Goal: Complete application form: Complete application form

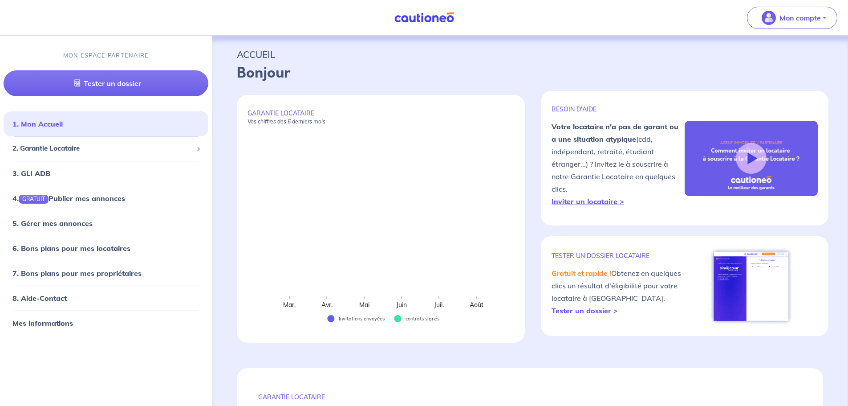
select select "FR"
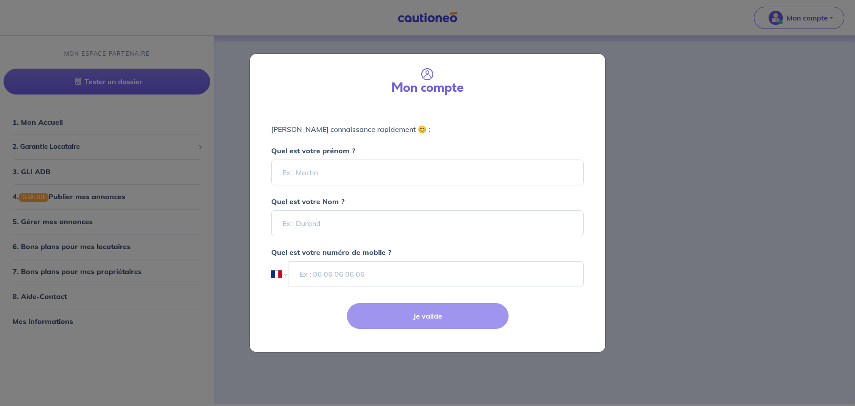
click at [641, 275] on div "Mon compte Faisons connaissance rapidement 😊 : Quel est votre prénom ? Quel est…" at bounding box center [427, 203] width 855 height 406
click at [402, 169] on input "Quel est votre prénom ?" at bounding box center [427, 172] width 313 height 26
type input "[PERSON_NAME]"
click at [351, 223] on input "Quel est votre Nom ?" at bounding box center [427, 223] width 313 height 26
type input "[PERSON_NAME]"
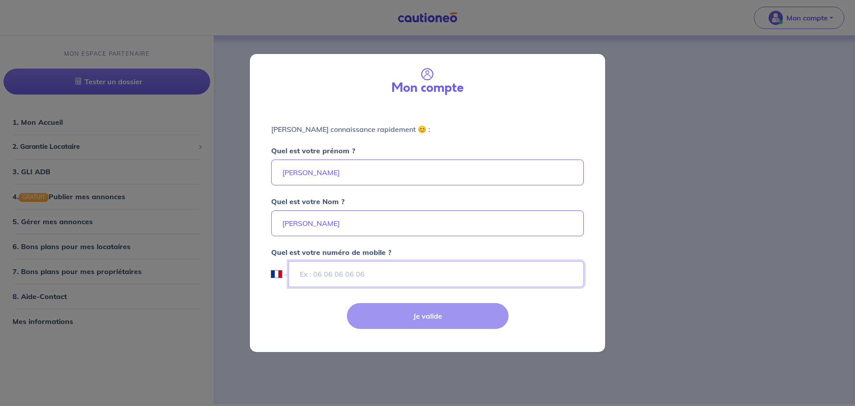
click at [408, 269] on input "tel" at bounding box center [436, 274] width 295 height 26
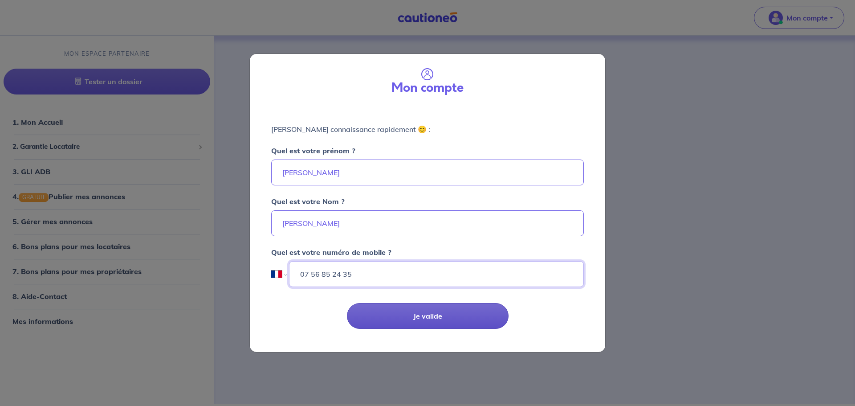
type input "07 56 85 24 35"
click at [456, 317] on button "Je valide" at bounding box center [428, 316] width 162 height 26
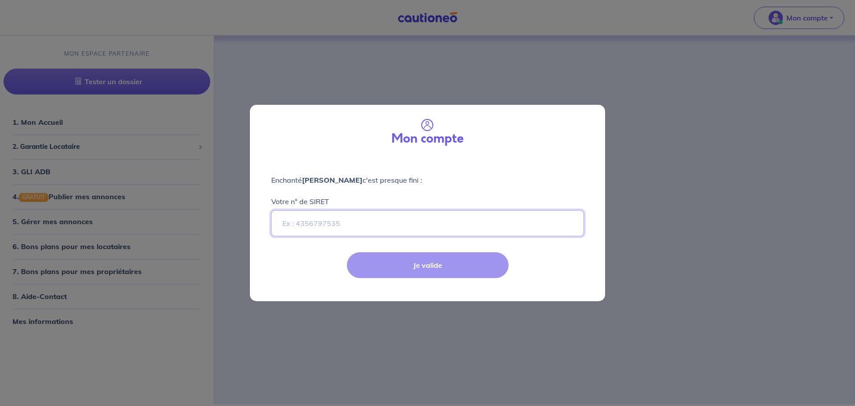
click at [367, 226] on input "Votre n° de SIRET" at bounding box center [427, 223] width 313 height 26
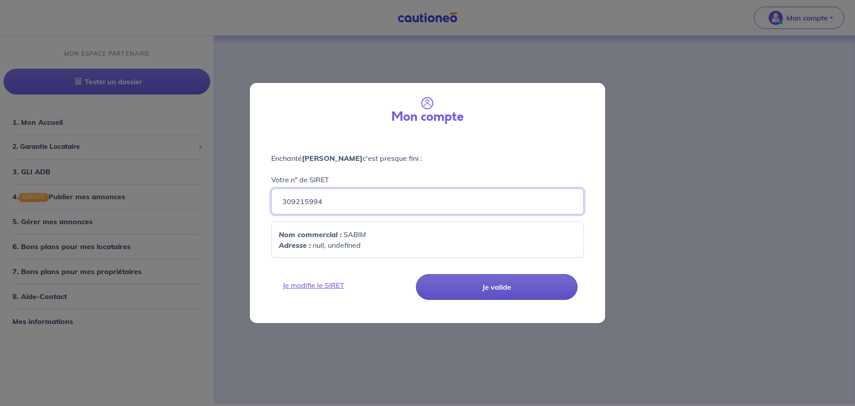
type input "309215994"
click at [470, 290] on button "Je valide" at bounding box center [497, 287] width 162 height 26
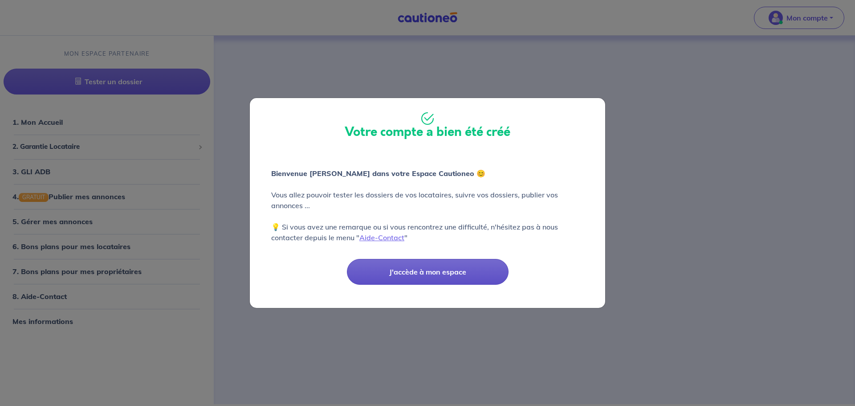
click at [423, 277] on button "J'accède à mon espace" at bounding box center [428, 272] width 162 height 26
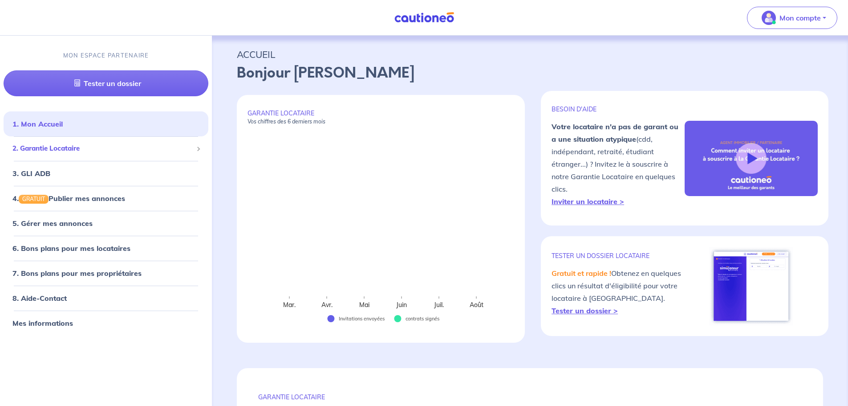
click at [72, 151] on span "2. Garantie Locataire" at bounding box center [102, 148] width 180 height 10
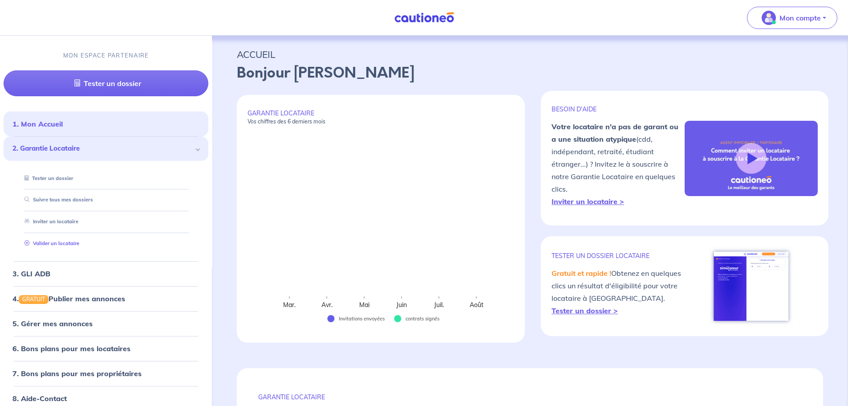
click at [68, 242] on link "Valider un locataire" at bounding box center [50, 243] width 58 height 6
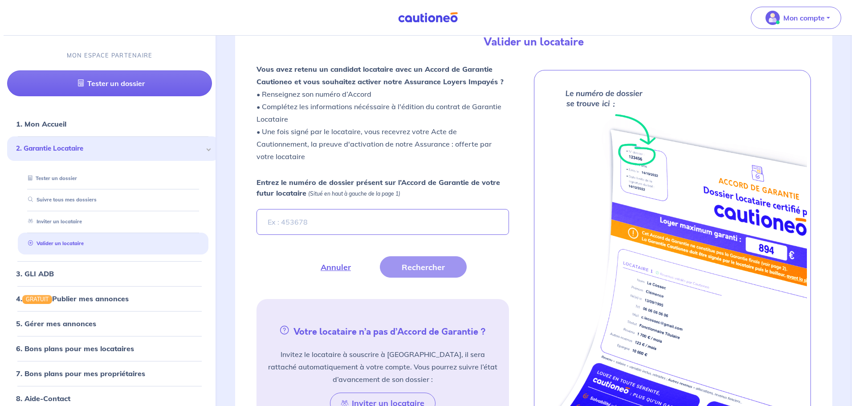
scroll to position [248, 0]
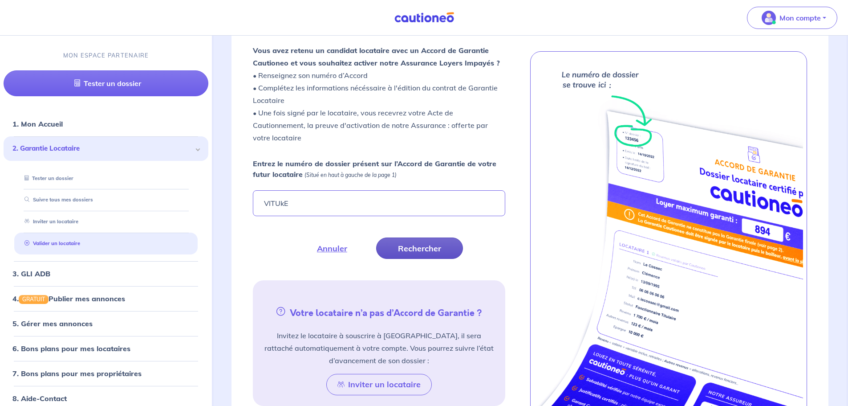
click at [399, 244] on button "Rechercher" at bounding box center [419, 247] width 87 height 21
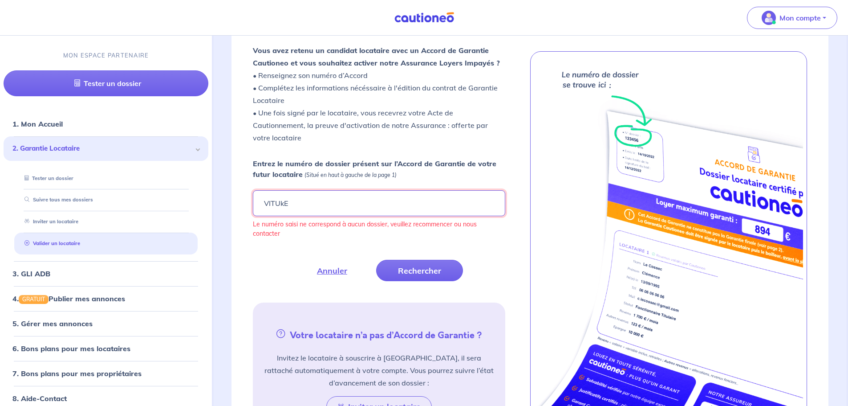
click at [366, 205] on input "VITUkE" at bounding box center [379, 203] width 252 height 26
drag, startPoint x: 332, startPoint y: 200, endPoint x: 246, endPoint y: 203, distance: 85.6
click at [246, 203] on div "Fermer Valider un locataire Vous avez retenu un candidat locataire avec un Acco…" at bounding box center [530, 213] width 597 height 500
click at [438, 273] on button "Rechercher" at bounding box center [419, 270] width 87 height 21
drag, startPoint x: 310, startPoint y: 207, endPoint x: 229, endPoint y: 209, distance: 81.1
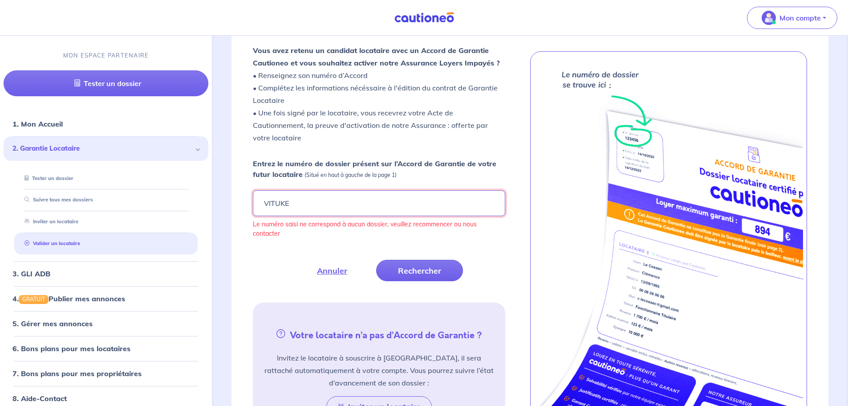
click at [229, 209] on div "Fermer Valider un locataire Vous avez retenu un candidat locataire avec un Acco…" at bounding box center [530, 224] width 629 height 522
click at [410, 279] on button "Rechercher" at bounding box center [419, 270] width 87 height 21
drag, startPoint x: 319, startPoint y: 204, endPoint x: 33, endPoint y: 195, distance: 286.5
click at [56, 198] on div "Mon compte MON ESPACE PARTENAIRE Tester un dossier 1. Mon Accueil 2. Garantie L…" at bounding box center [424, 136] width 848 height 768
type input "VlTUkE"
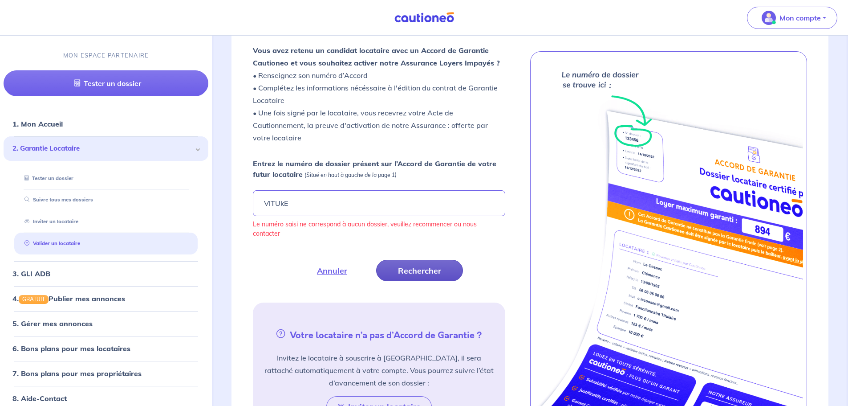
click at [416, 265] on button "Rechercher" at bounding box center [419, 270] width 87 height 21
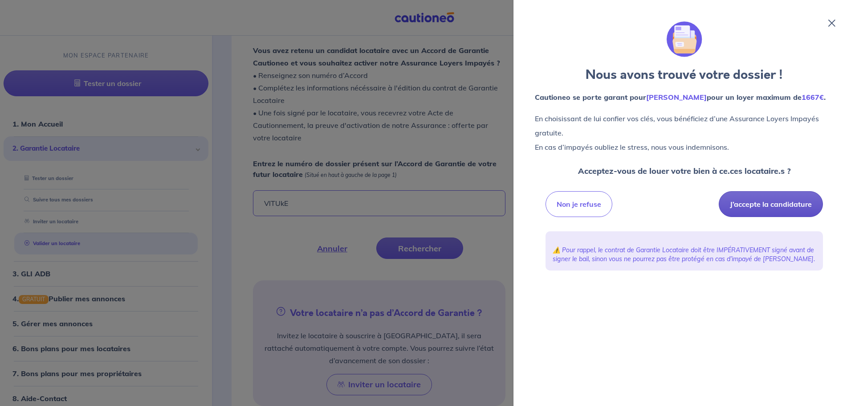
click at [769, 207] on button "J’accepte la candidature" at bounding box center [771, 204] width 104 height 26
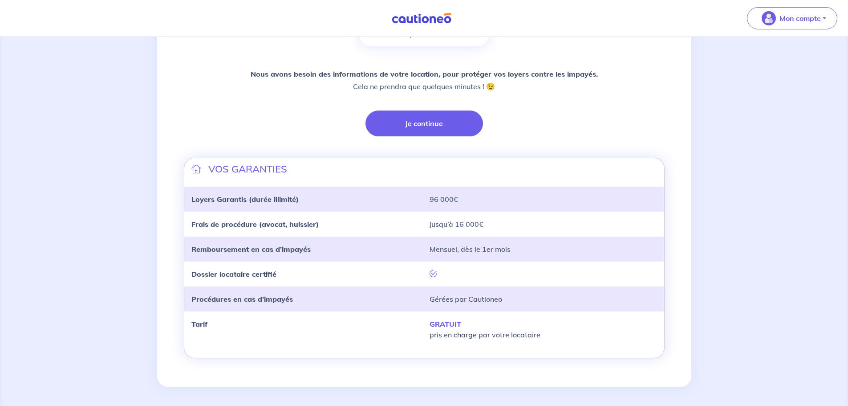
scroll to position [187, 0]
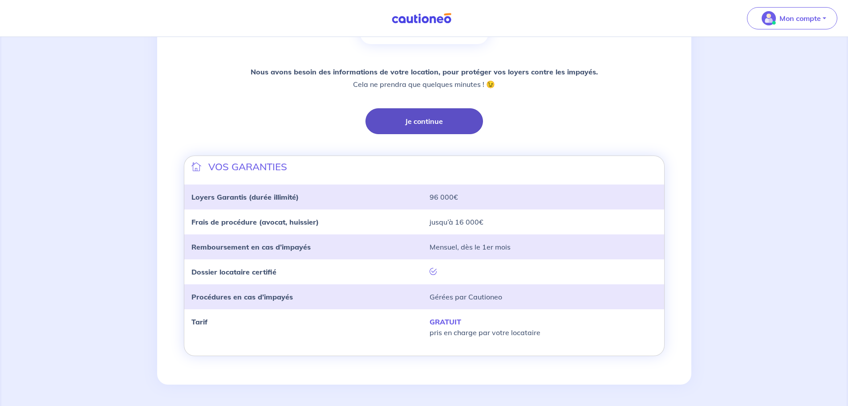
click at [422, 116] on button "Je continue" at bounding box center [425, 121] width 118 height 26
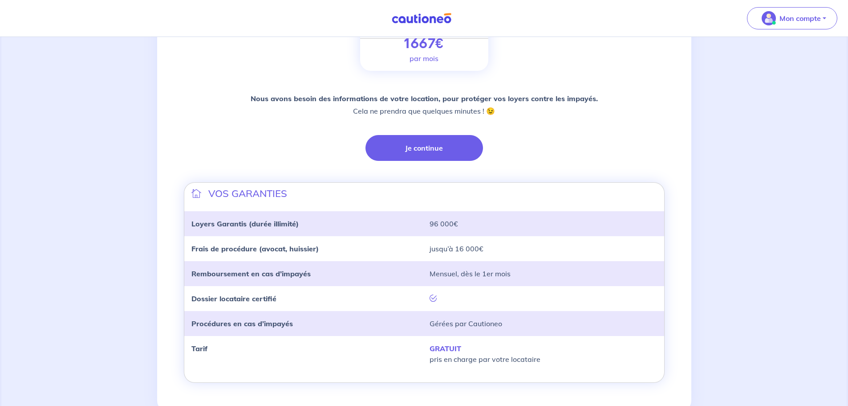
scroll to position [187, 0]
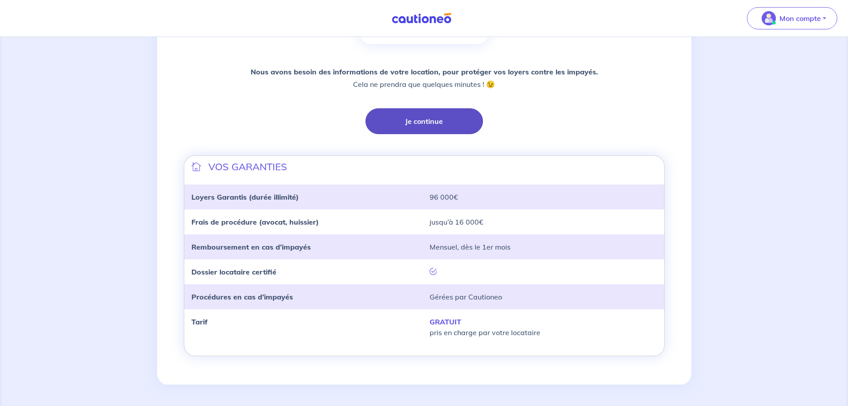
click at [444, 122] on button "Je continue" at bounding box center [425, 121] width 118 height 26
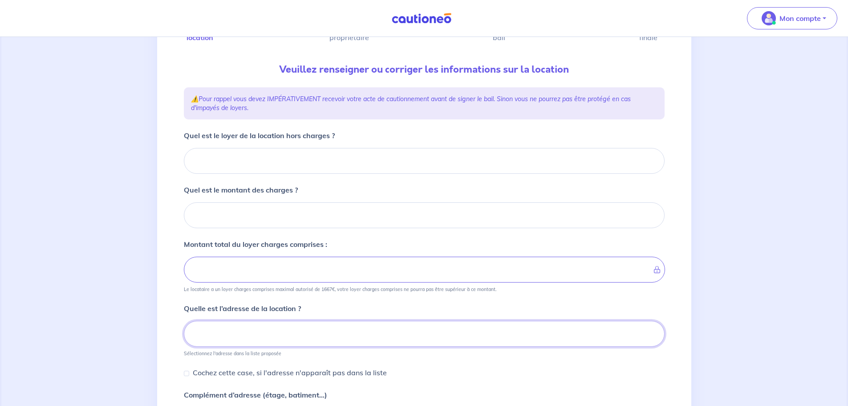
scroll to position [68, 0]
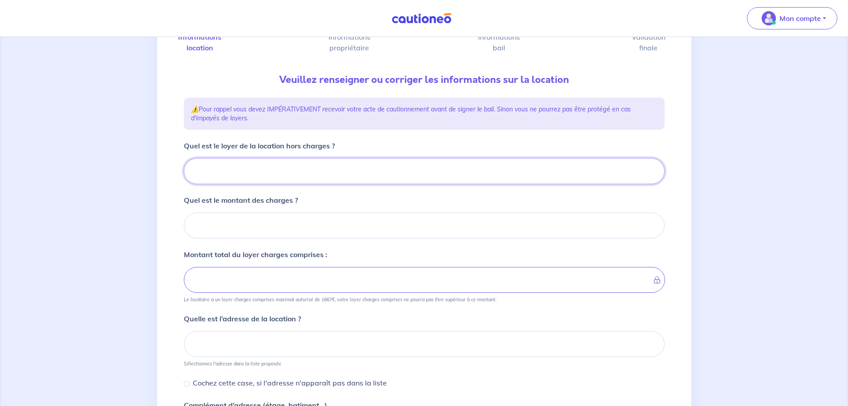
click at [359, 170] on input "Quel est le loyer de la location hors charges ?" at bounding box center [424, 171] width 481 height 26
type input "11"
type input "1130"
click at [306, 231] on input "Quel est le montant des charges ?" at bounding box center [424, 225] width 481 height 26
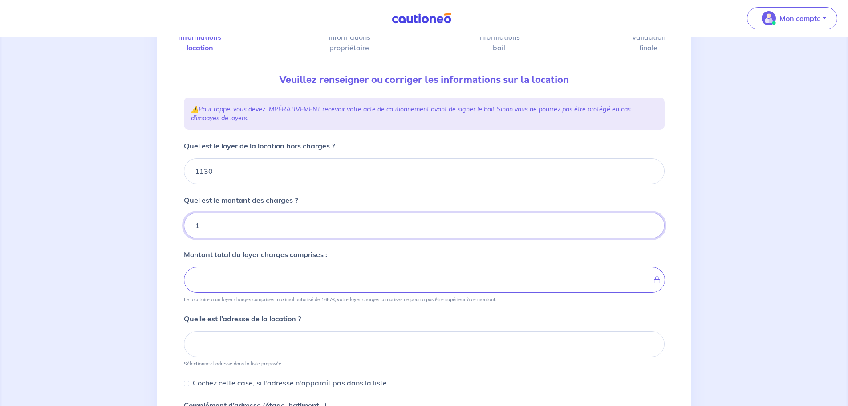
type input "12"
type input "1131"
type input "120"
type input "1250"
type input "120"
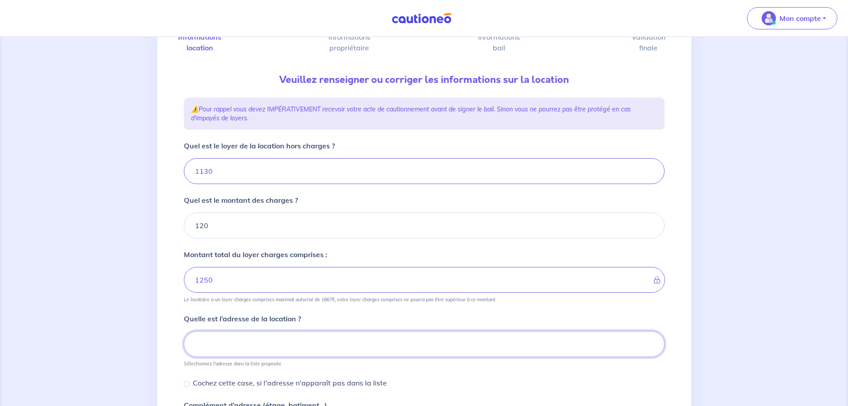
click at [314, 339] on input at bounding box center [424, 344] width 481 height 26
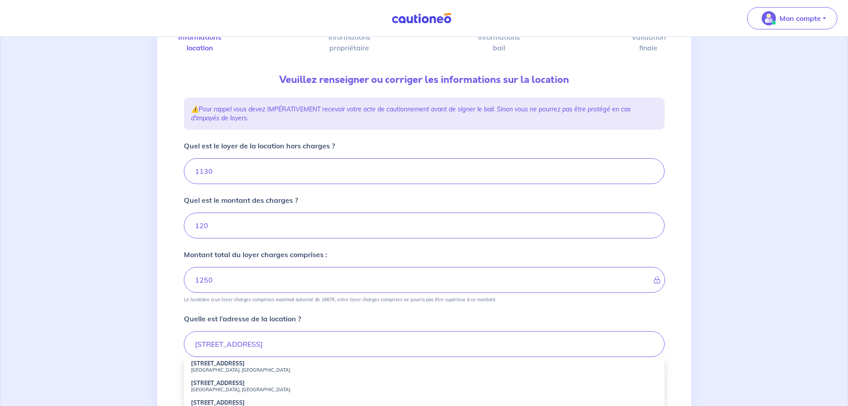
click at [278, 365] on li "[STREET_ADDRESS]" at bounding box center [424, 367] width 481 height 20
type input "[STREET_ADDRESS]"
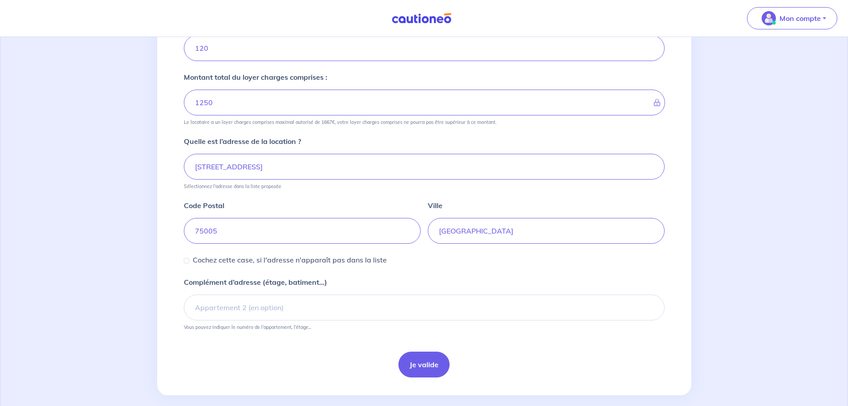
scroll to position [246, 0]
click at [410, 360] on button "Je valide" at bounding box center [424, 363] width 51 height 26
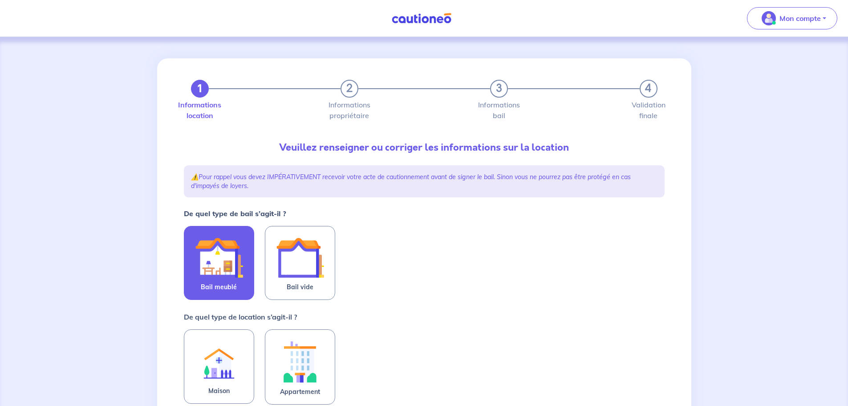
click at [209, 265] on img at bounding box center [219, 257] width 48 height 48
click at [0, 0] on input "Bail meublé" at bounding box center [0, 0] width 0 height 0
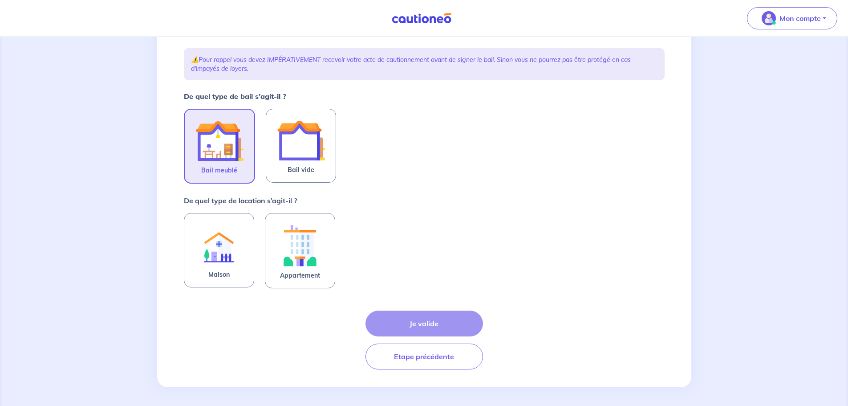
scroll to position [120, 0]
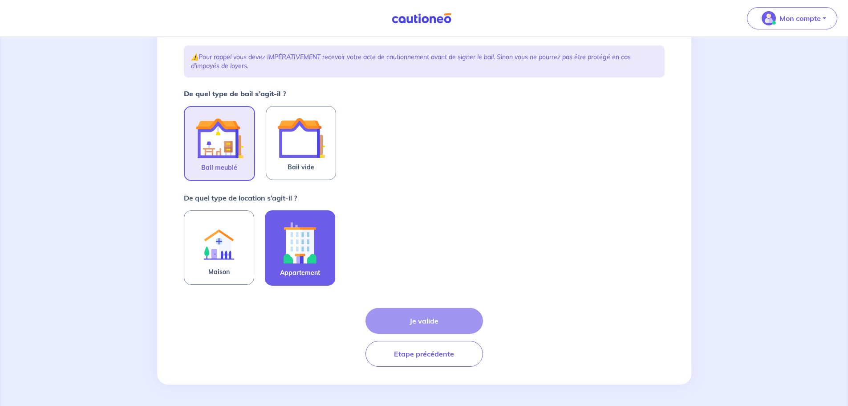
click at [319, 256] on img at bounding box center [300, 242] width 48 height 49
click at [0, 0] on input "Appartement" at bounding box center [0, 0] width 0 height 0
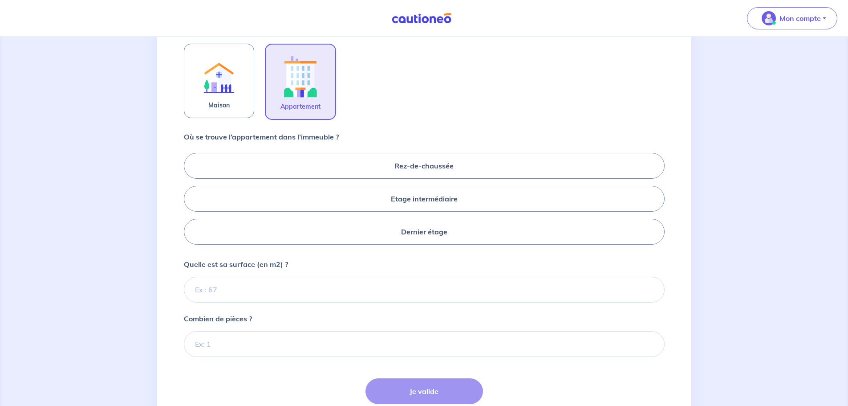
scroll to position [298, 0]
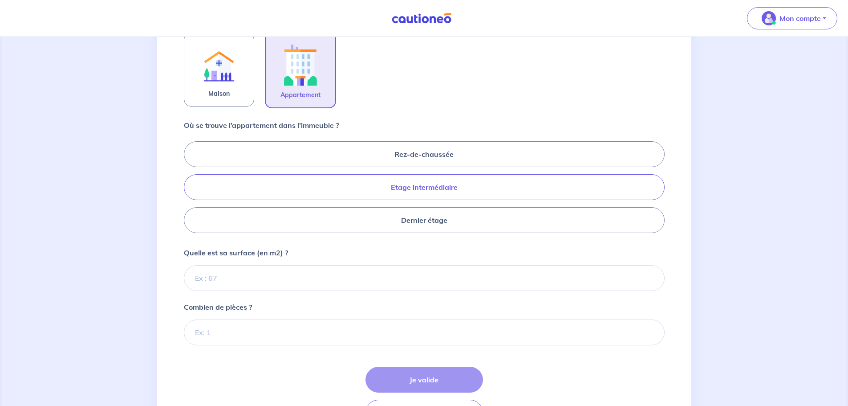
click at [466, 187] on label "Etage intermédiaire" at bounding box center [424, 187] width 481 height 26
click at [190, 187] on input "Etage intermédiaire" at bounding box center [187, 187] width 6 height 6
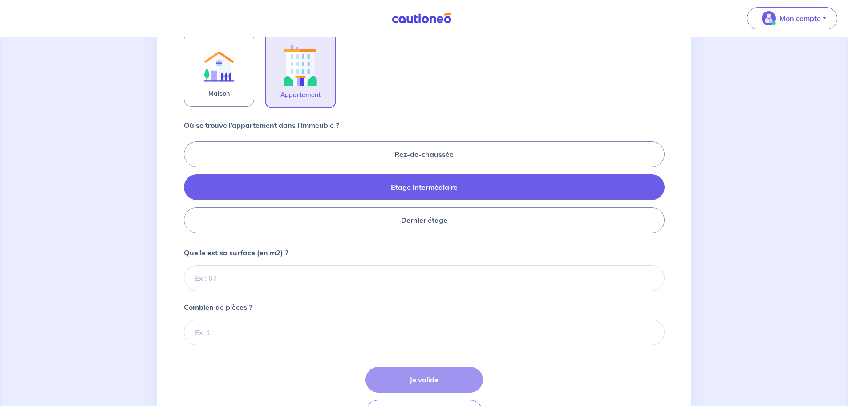
radio input "true"
click at [363, 275] on input "Quelle est sa surface (en m2) ?" at bounding box center [424, 278] width 481 height 26
type input "28"
click at [342, 330] on input "Combien de pièces ?" at bounding box center [424, 332] width 481 height 26
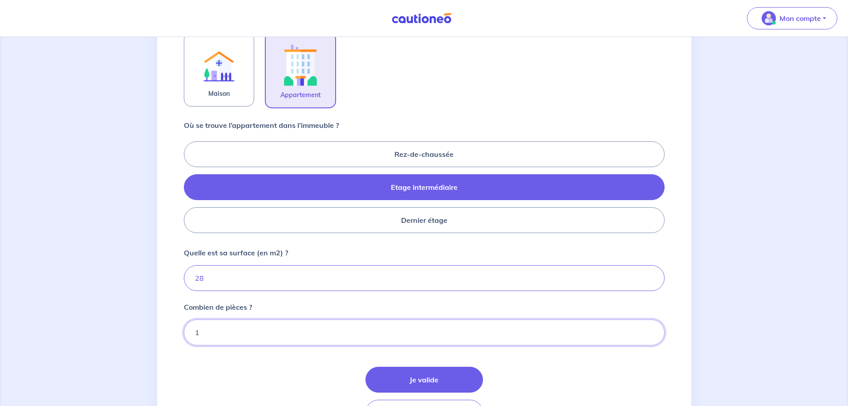
type input "1"
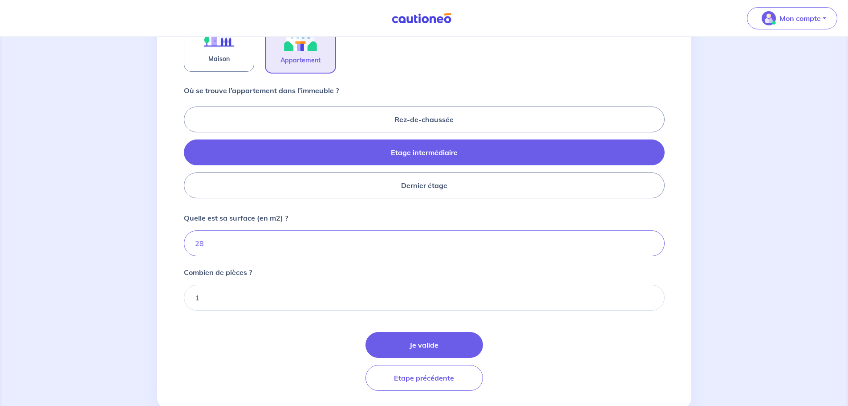
scroll to position [357, 0]
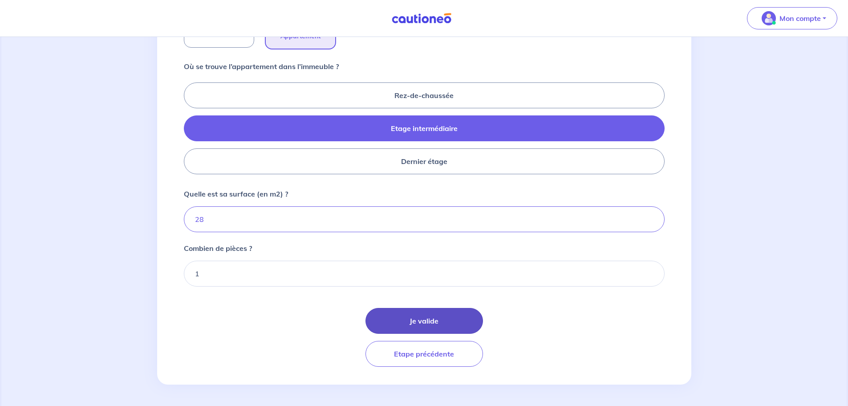
click at [455, 317] on button "Je valide" at bounding box center [425, 321] width 118 height 26
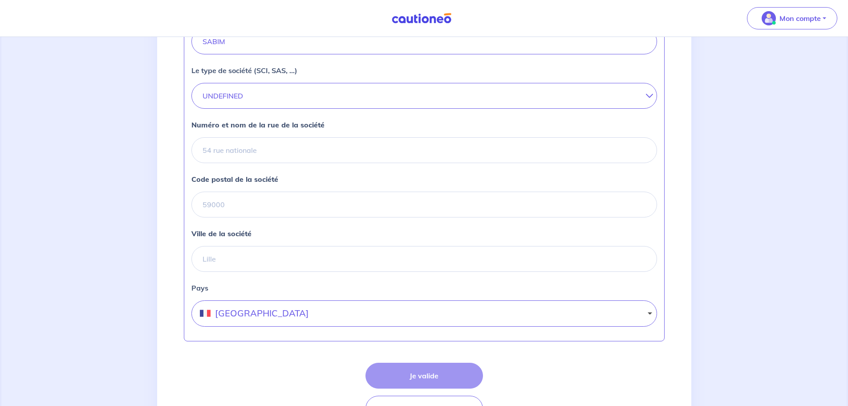
scroll to position [216, 0]
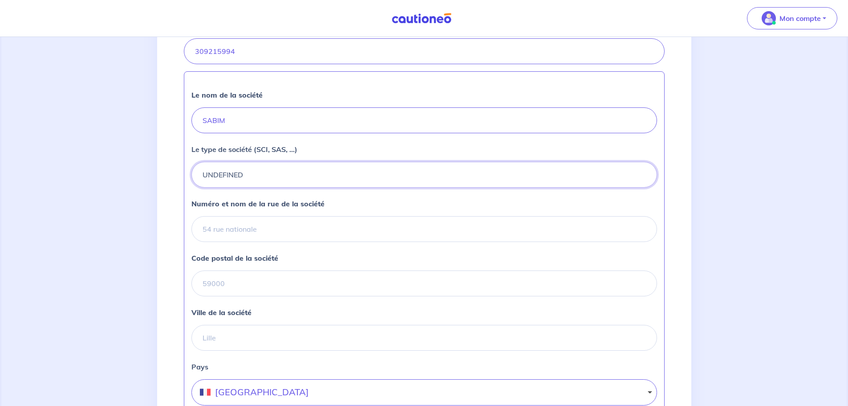
click at [342, 182] on button "UNDEFINED" at bounding box center [424, 175] width 466 height 26
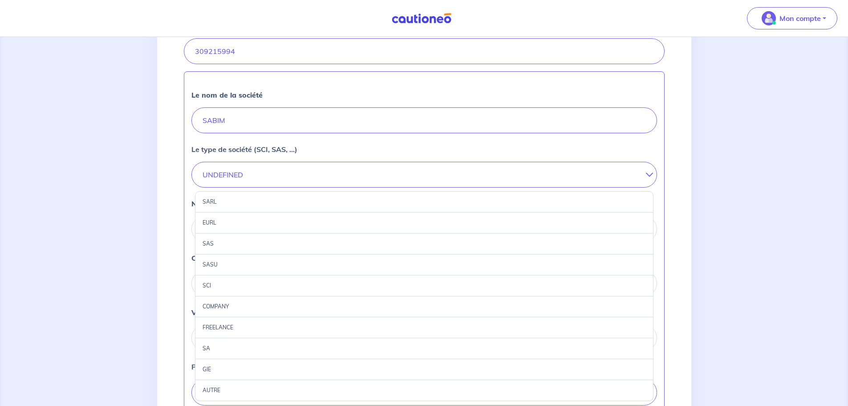
click at [285, 202] on div "SARL" at bounding box center [424, 201] width 459 height 21
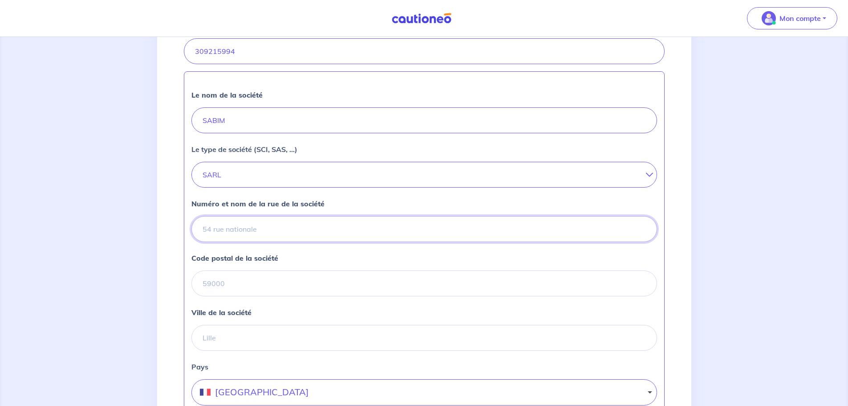
click at [246, 232] on input "Numéro et nom de la rue de la société" at bounding box center [424, 229] width 466 height 26
type input "[STREET_ADDRESS]"
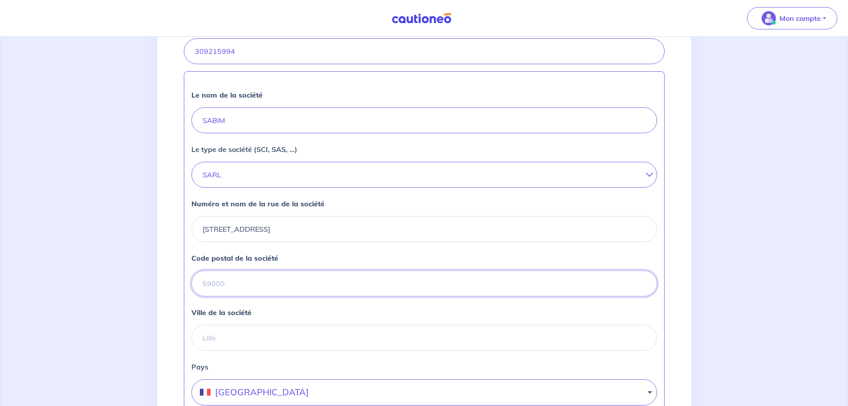
click at [238, 287] on input "Code postal de la société" at bounding box center [424, 283] width 466 height 26
type input "75014"
click at [237, 344] on input "Ville de la société" at bounding box center [424, 338] width 466 height 26
type input "[GEOGRAPHIC_DATA]"
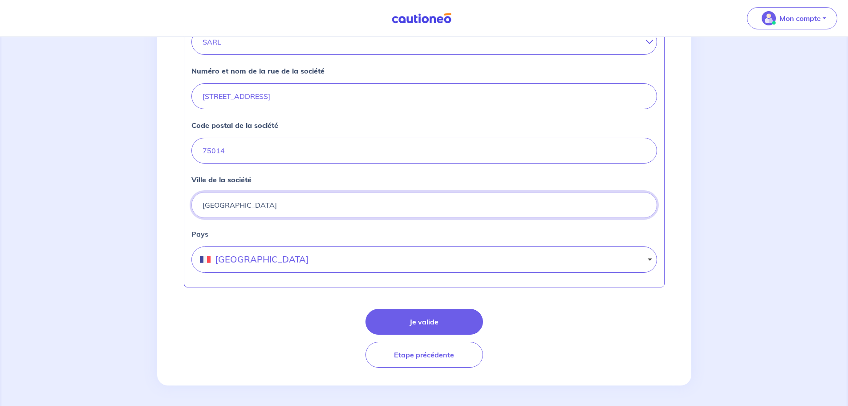
scroll to position [350, 0]
click at [407, 326] on button "Je valide" at bounding box center [425, 321] width 118 height 26
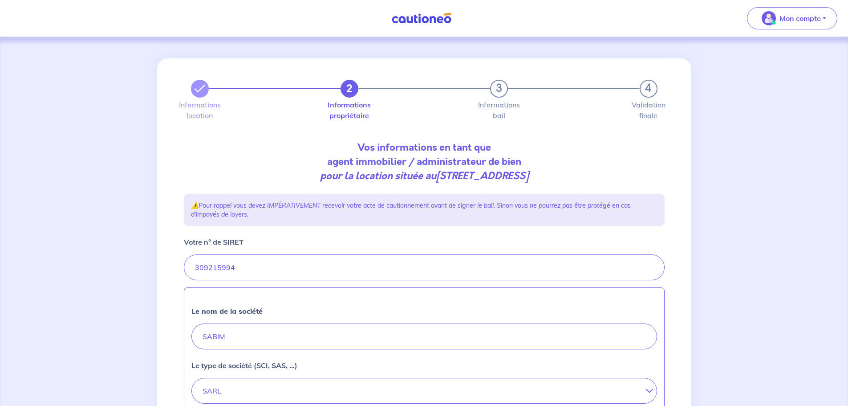
select select "FR"
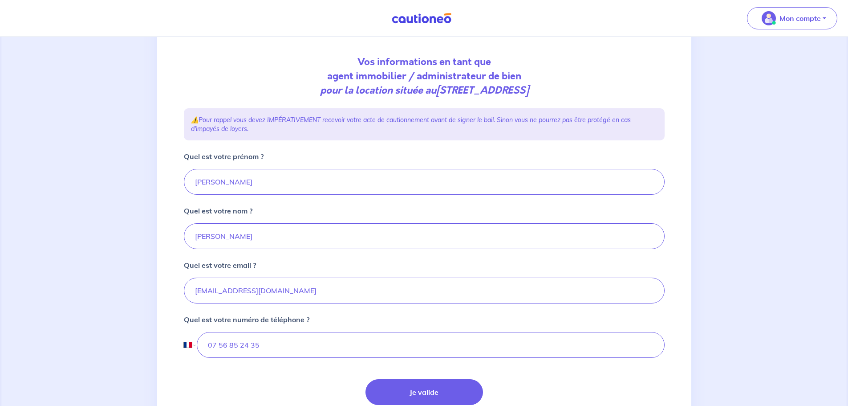
scroll to position [89, 0]
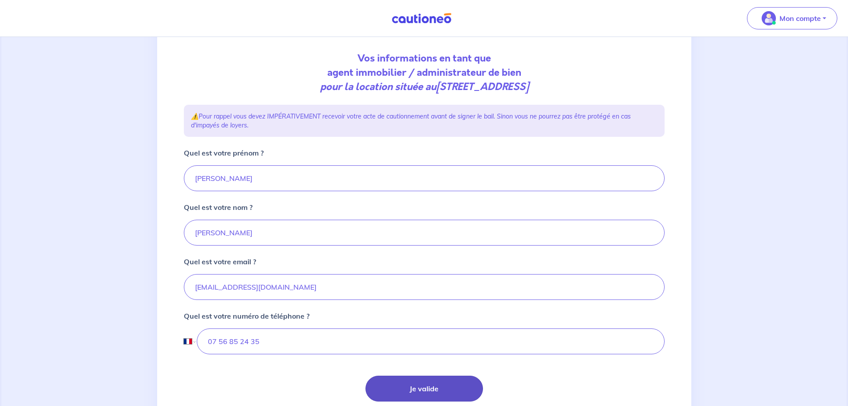
click at [437, 391] on button "Je valide" at bounding box center [425, 388] width 118 height 26
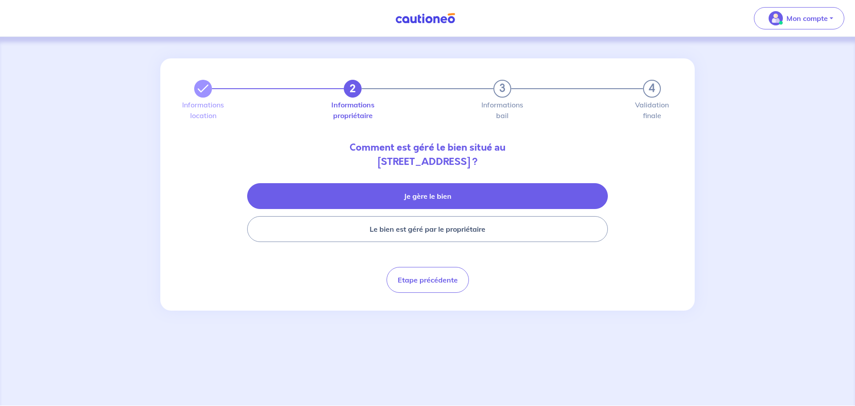
click at [447, 202] on button "Je gère le bien" at bounding box center [427, 196] width 361 height 26
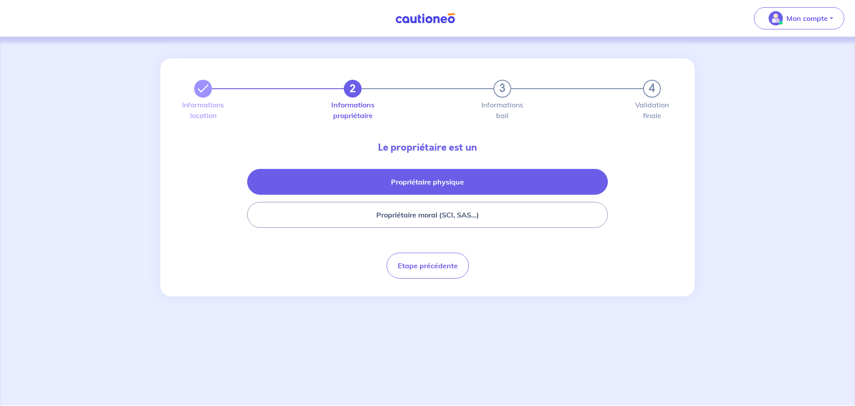
click at [451, 182] on button "Propriétaire physique" at bounding box center [427, 182] width 361 height 26
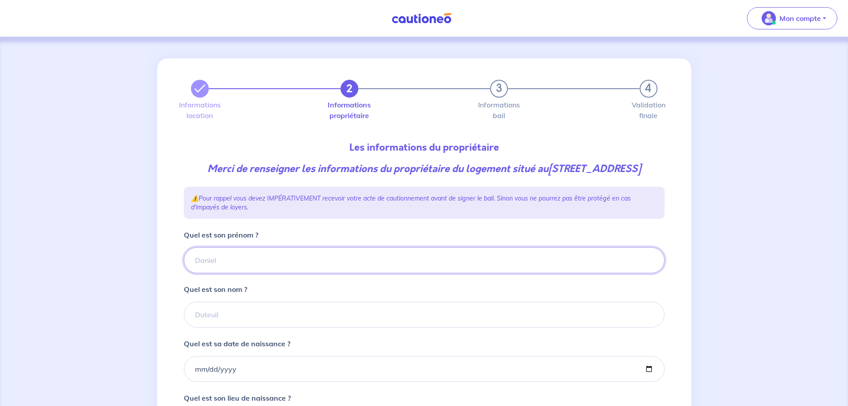
click at [391, 262] on input "Quel est son prénom ?" at bounding box center [424, 260] width 481 height 26
type input "L"
type input "Virginie"
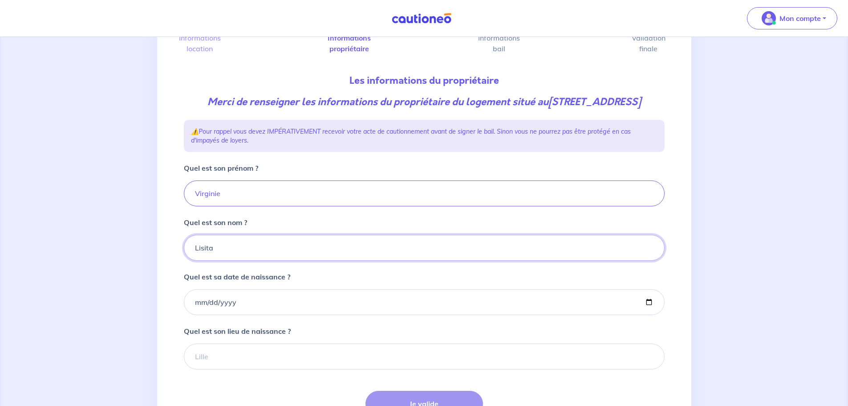
scroll to position [134, 0]
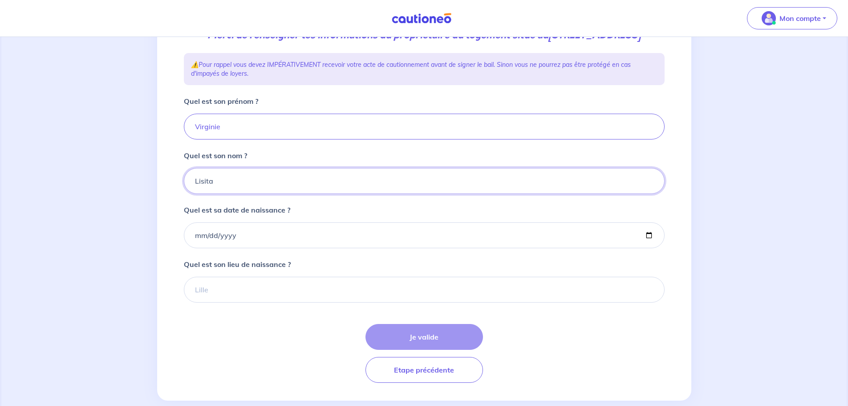
type input "Lisita"
click at [391, 236] on input "Quel est sa date de naissance ?" at bounding box center [424, 235] width 481 height 26
type input "[DATE]"
click at [345, 286] on input "Quel est son lieu de naissance ?" at bounding box center [424, 290] width 481 height 26
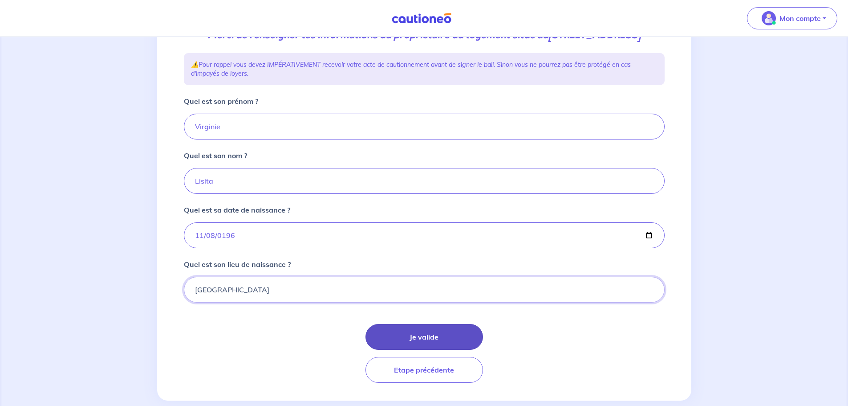
type input "[GEOGRAPHIC_DATA]"
click at [443, 337] on button "Je valide" at bounding box center [425, 337] width 118 height 26
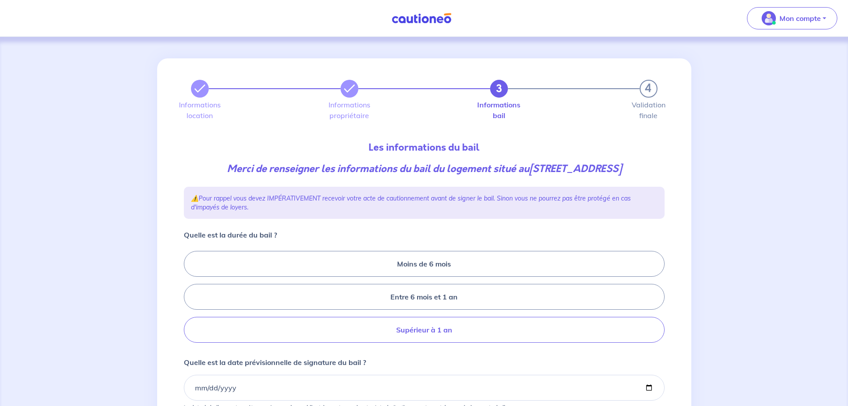
click at [495, 336] on label "Supérieur à 1 an" at bounding box center [424, 330] width 481 height 26
click at [190, 300] on input "Supérieur à 1 an" at bounding box center [187, 297] width 6 height 6
radio input "true"
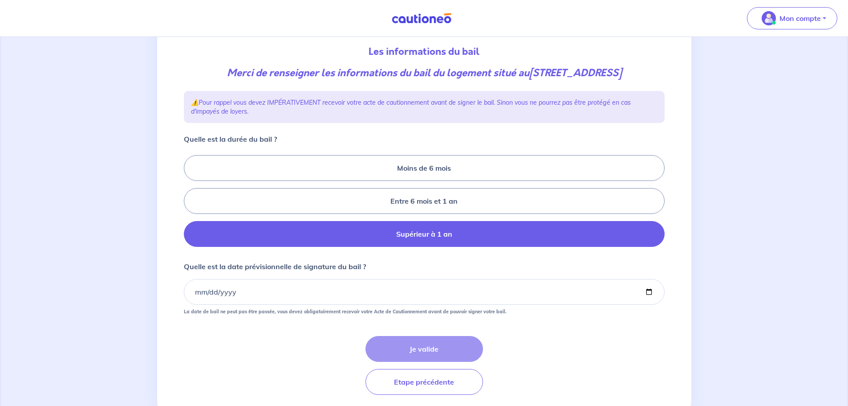
scroll to position [124, 0]
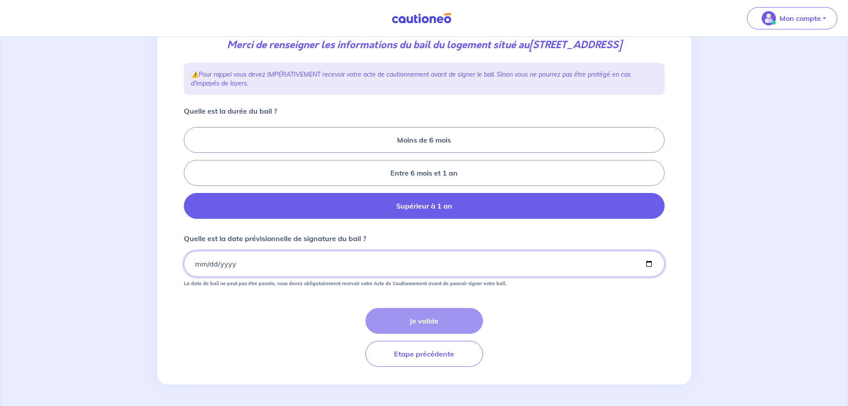
click at [277, 268] on input "Quelle est la date prévisionnelle de signature du bail ?" at bounding box center [424, 264] width 481 height 26
click at [651, 263] on input "Quelle est la date prévisionnelle de signature du bail ?" at bounding box center [424, 264] width 481 height 26
click at [647, 264] on input "[DATE]" at bounding box center [424, 264] width 481 height 26
type input "[DATE]"
click at [424, 326] on button "Je valide" at bounding box center [425, 321] width 118 height 26
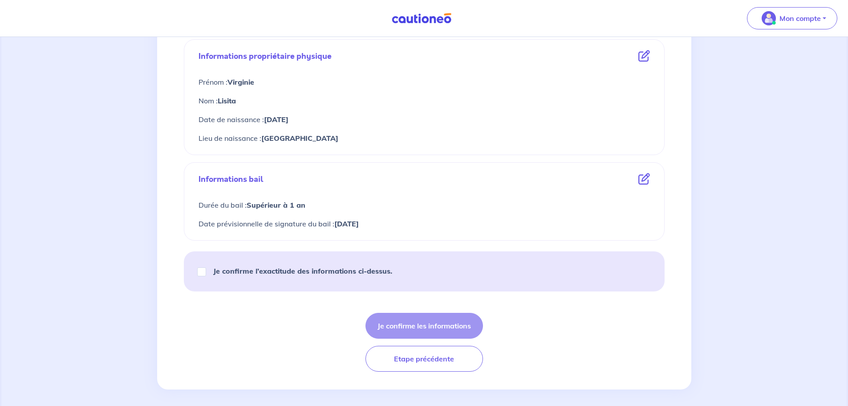
scroll to position [322, 0]
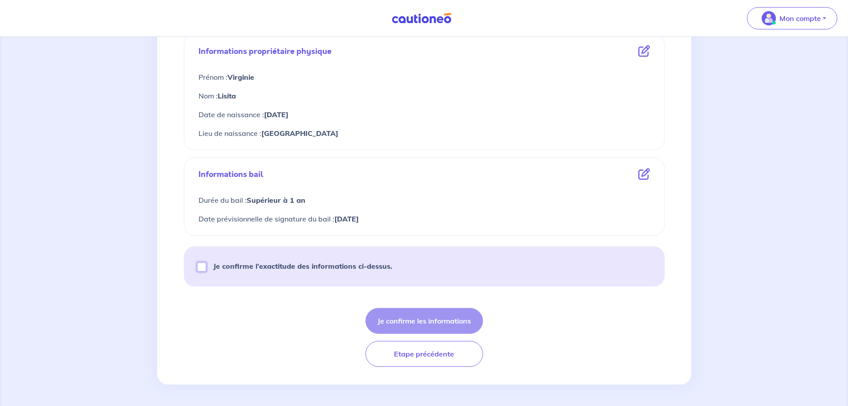
click at [202, 270] on input "Je confirme l’exactitude des informations ci-dessus." at bounding box center [201, 266] width 9 height 9
checkbox input "true"
click at [458, 323] on button "Je confirme les informations" at bounding box center [425, 321] width 118 height 26
